Goal: Navigation & Orientation: Find specific page/section

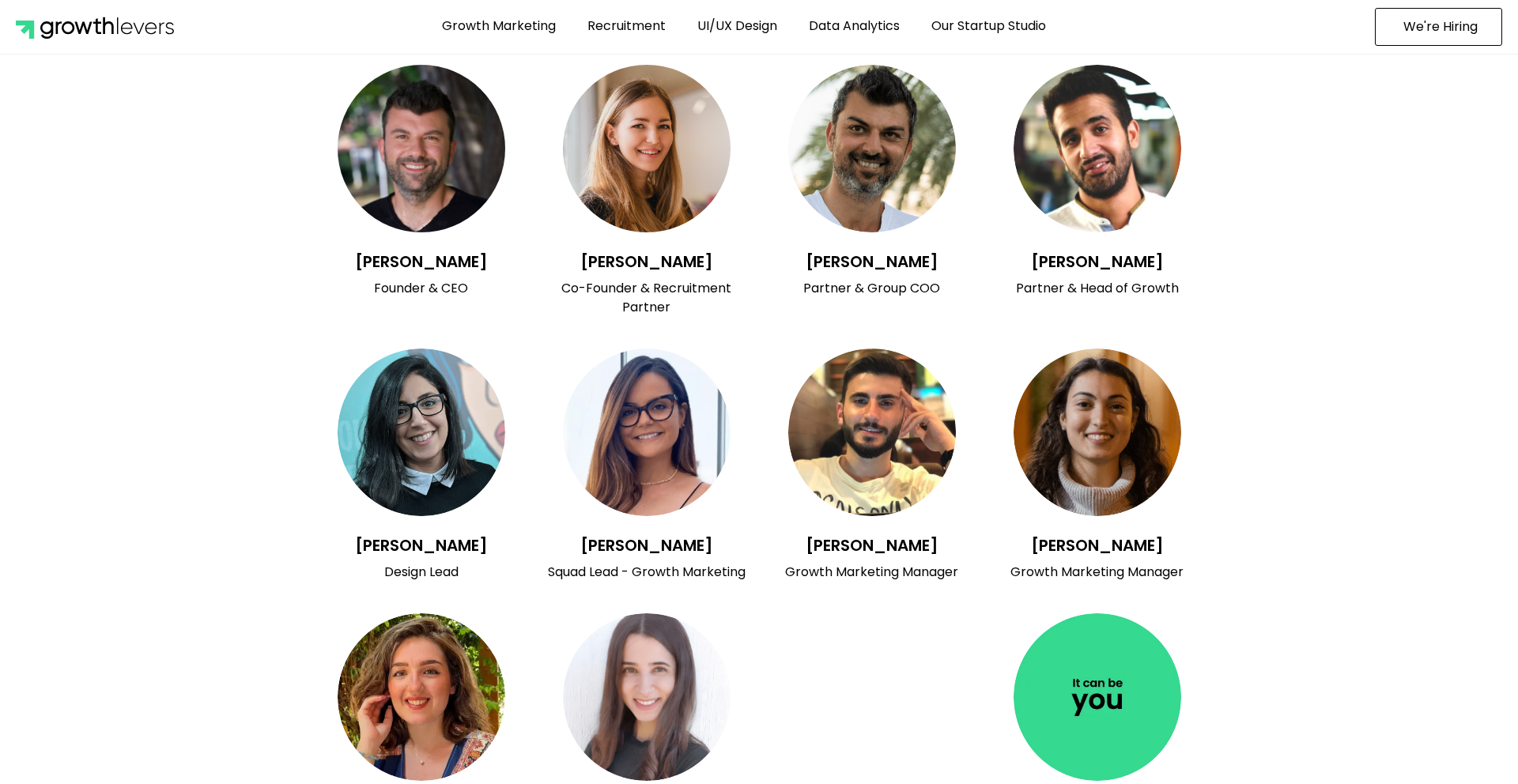
scroll to position [5768, 0]
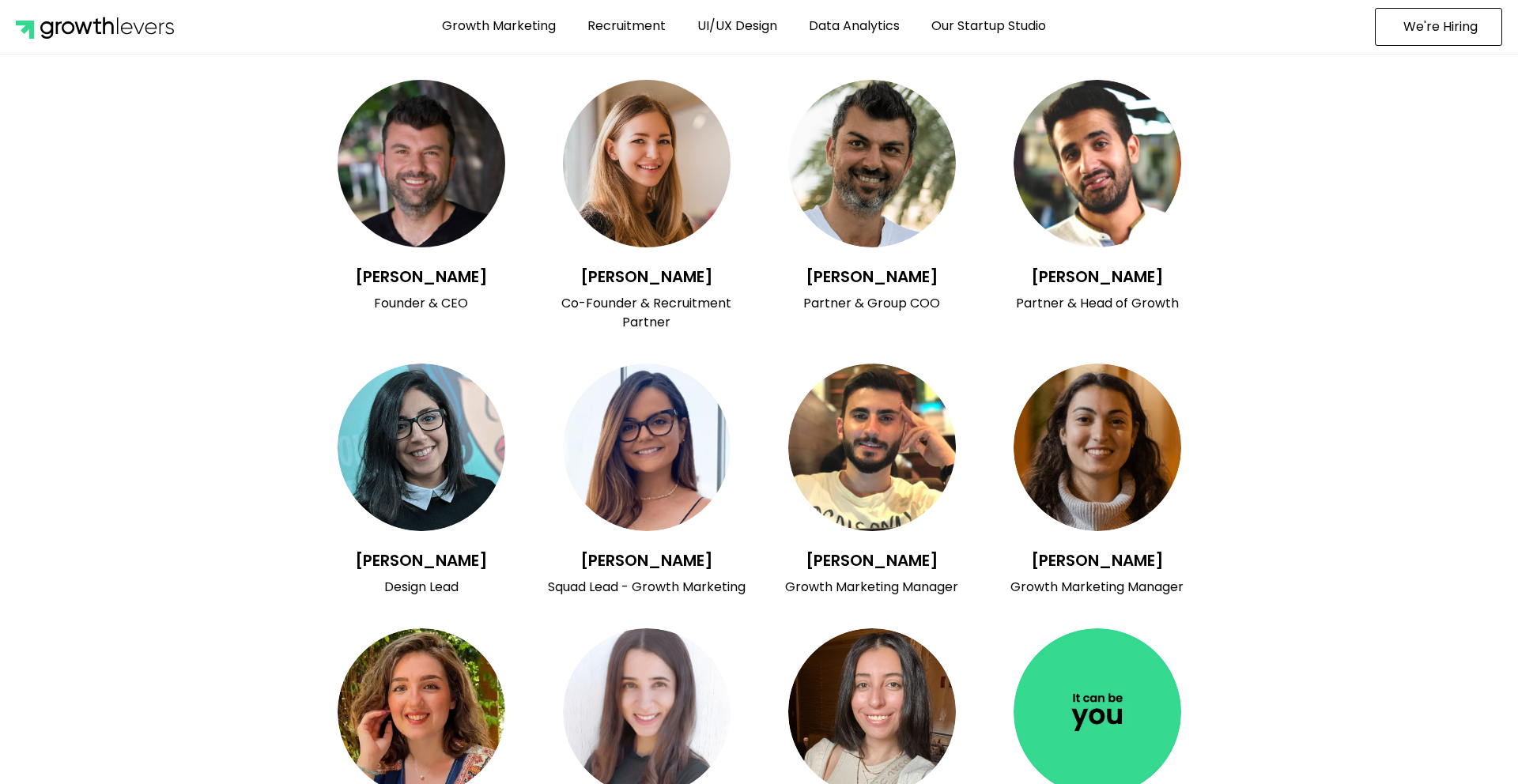
click at [1075, 687] on img at bounding box center [1097, 712] width 168 height 168
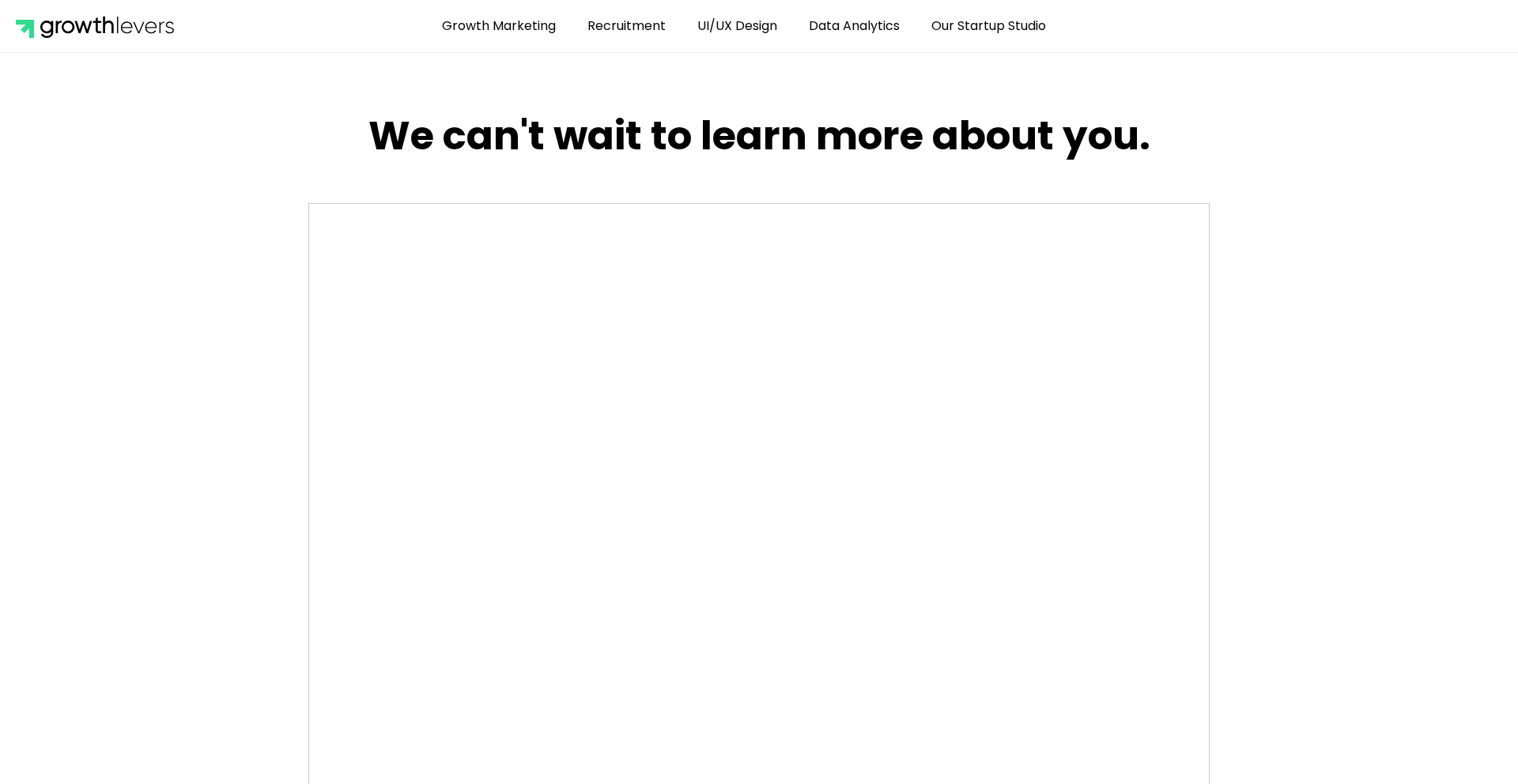
click at [74, 35] on img at bounding box center [95, 26] width 158 height 24
click at [86, 26] on img at bounding box center [95, 26] width 158 height 24
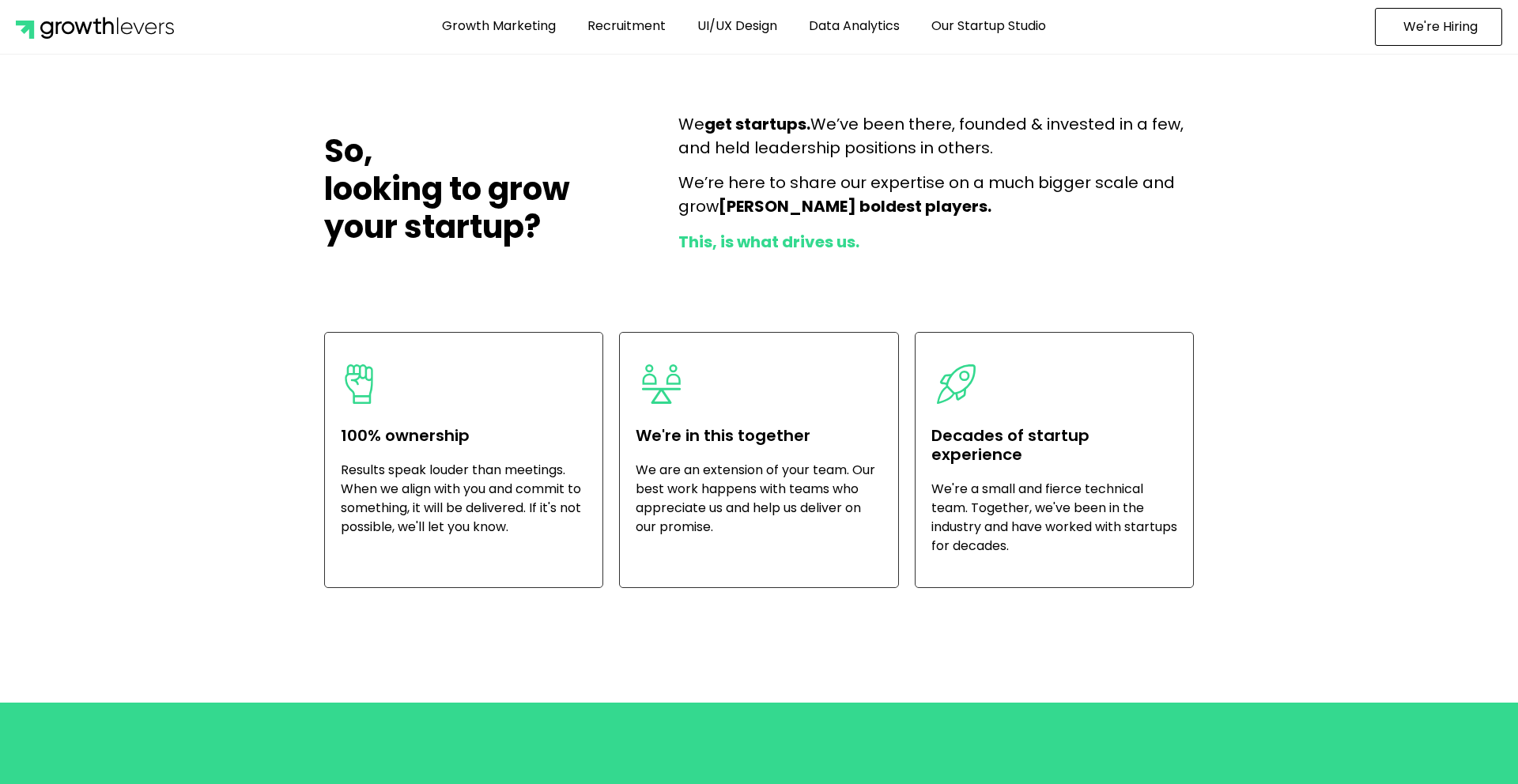
scroll to position [4499, 0]
